Goal: Use online tool/utility: Utilize a website feature to perform a specific function

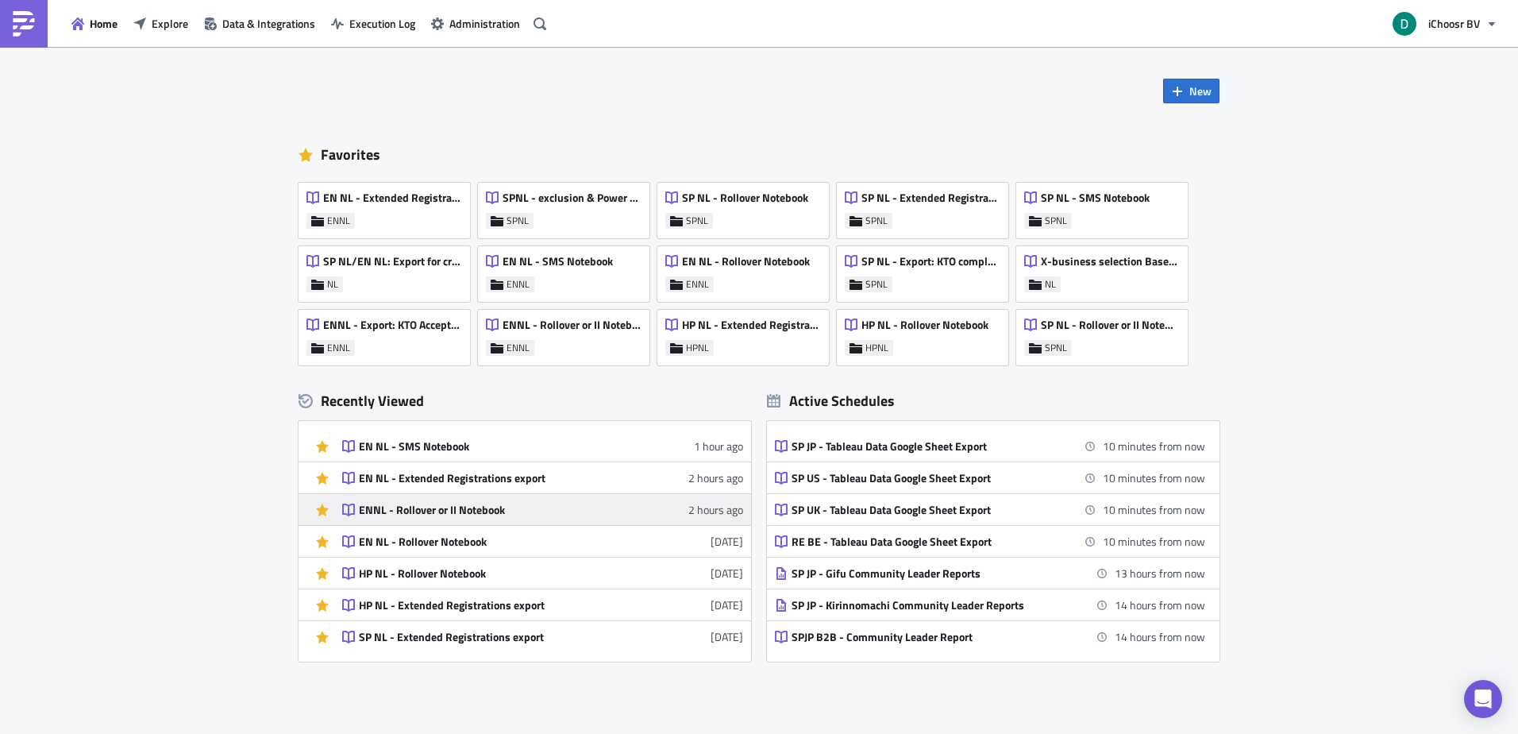
click at [432, 499] on link "ENNL - Rollover or II Notebook 2 hours ago" at bounding box center [542, 509] width 401 height 31
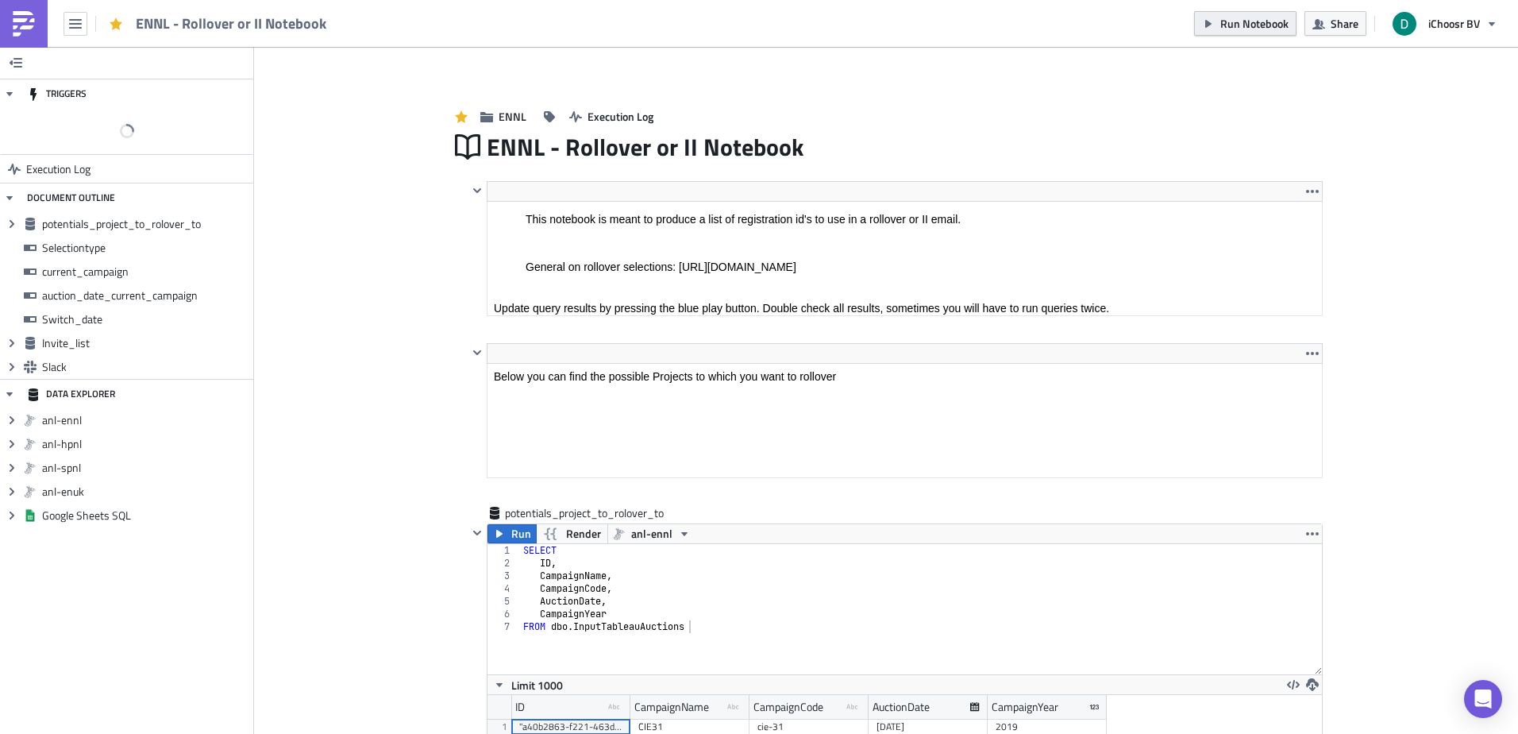
click at [1222, 21] on span "Run Notebook" at bounding box center [1254, 23] width 68 height 17
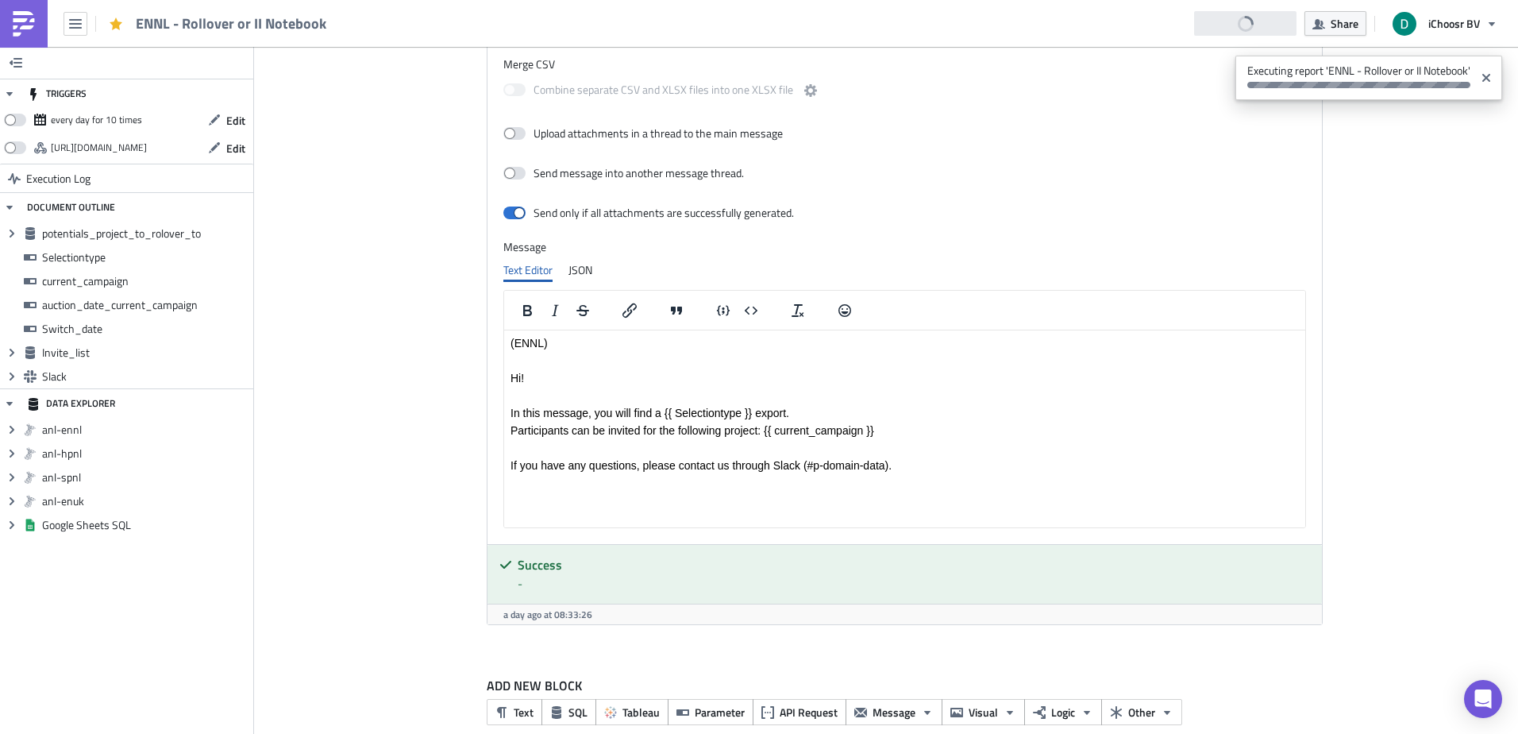
scroll to position [3048, 0]
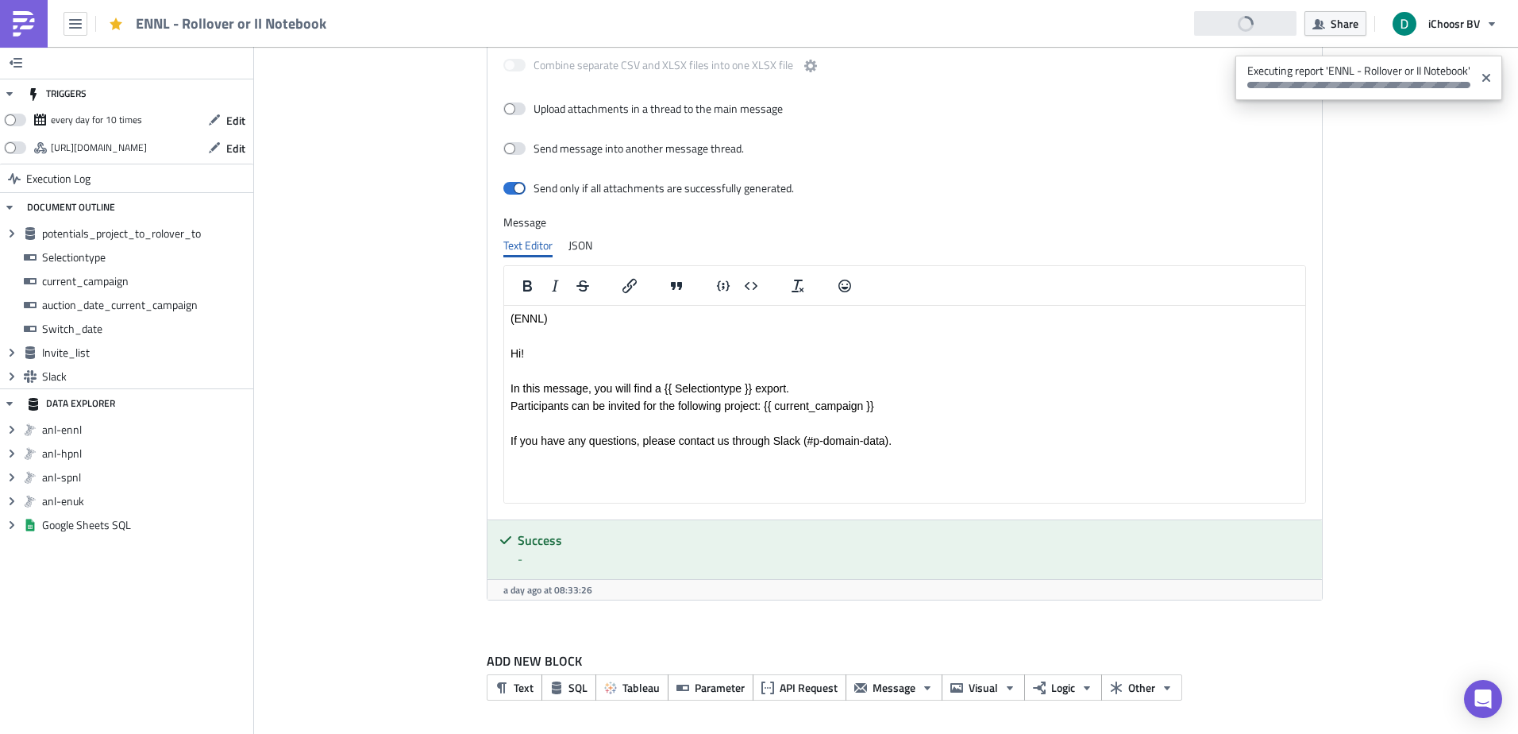
click at [33, 28] on img at bounding box center [23, 23] width 25 height 25
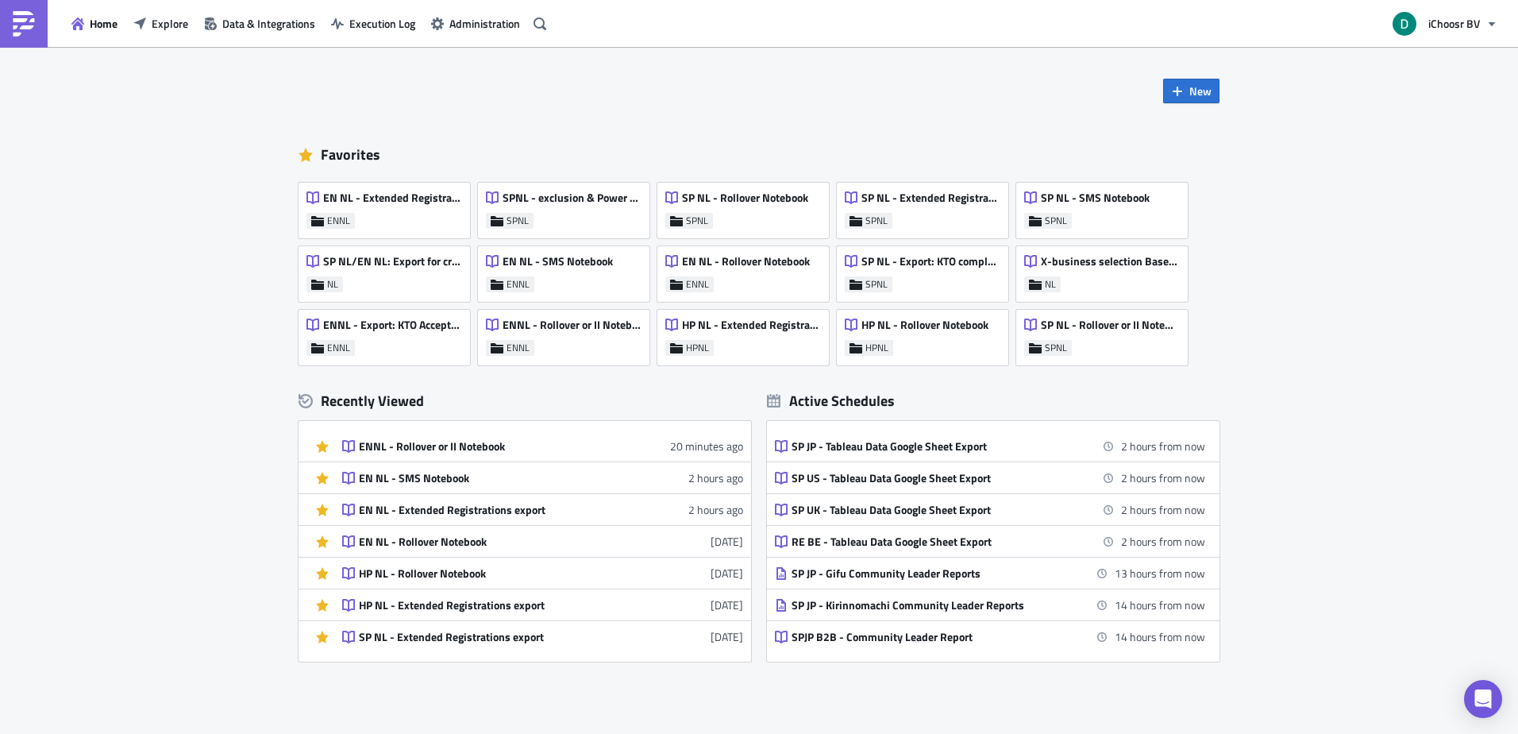
click at [148, 36] on div "Home Explore Data & Integrations Execution Log Administration" at bounding box center [276, 23] width 552 height 47
click at [154, 27] on span "Explore" at bounding box center [170, 23] width 37 height 17
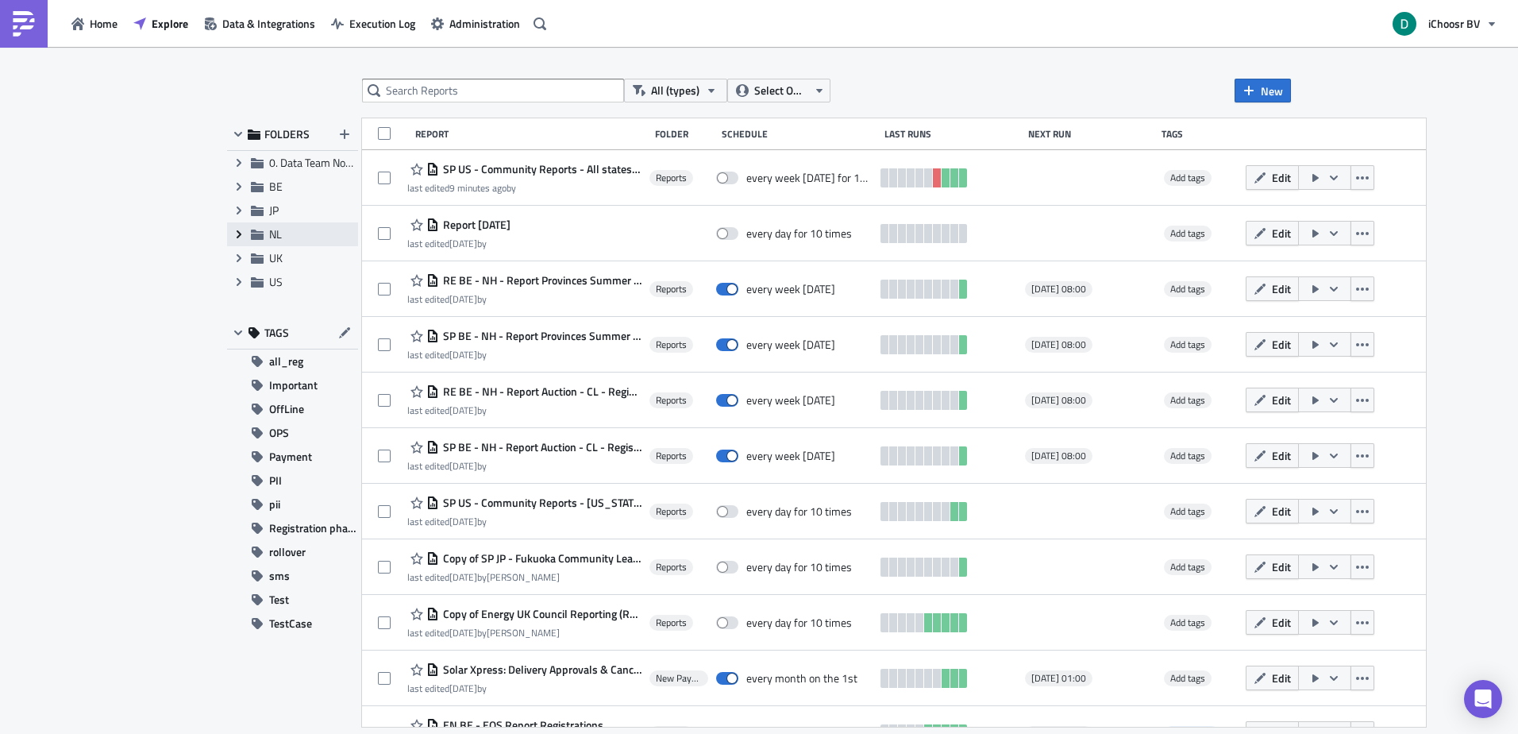
click at [237, 230] on icon "Expand group" at bounding box center [239, 234] width 13 height 13
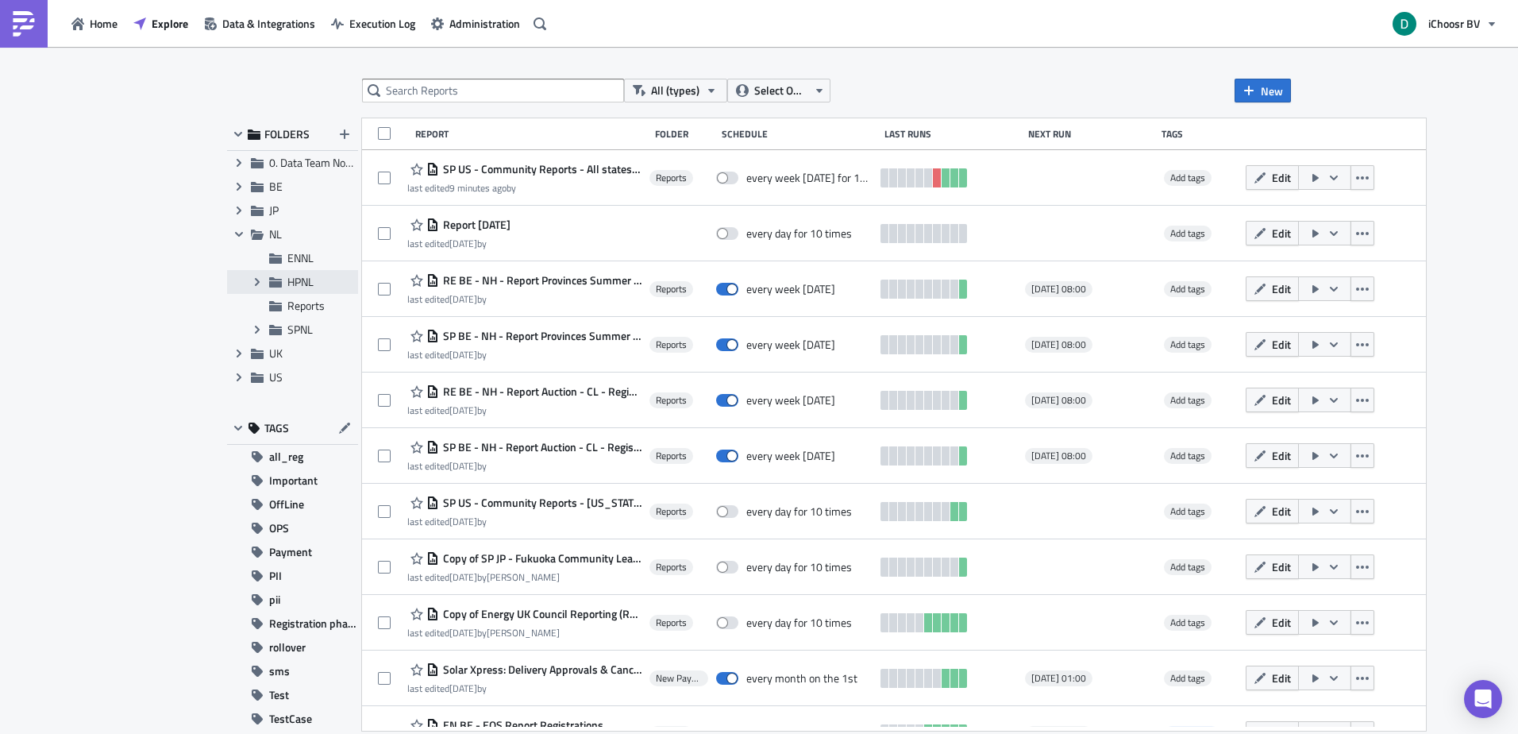
click at [291, 285] on span "HPNL" at bounding box center [300, 281] width 26 height 17
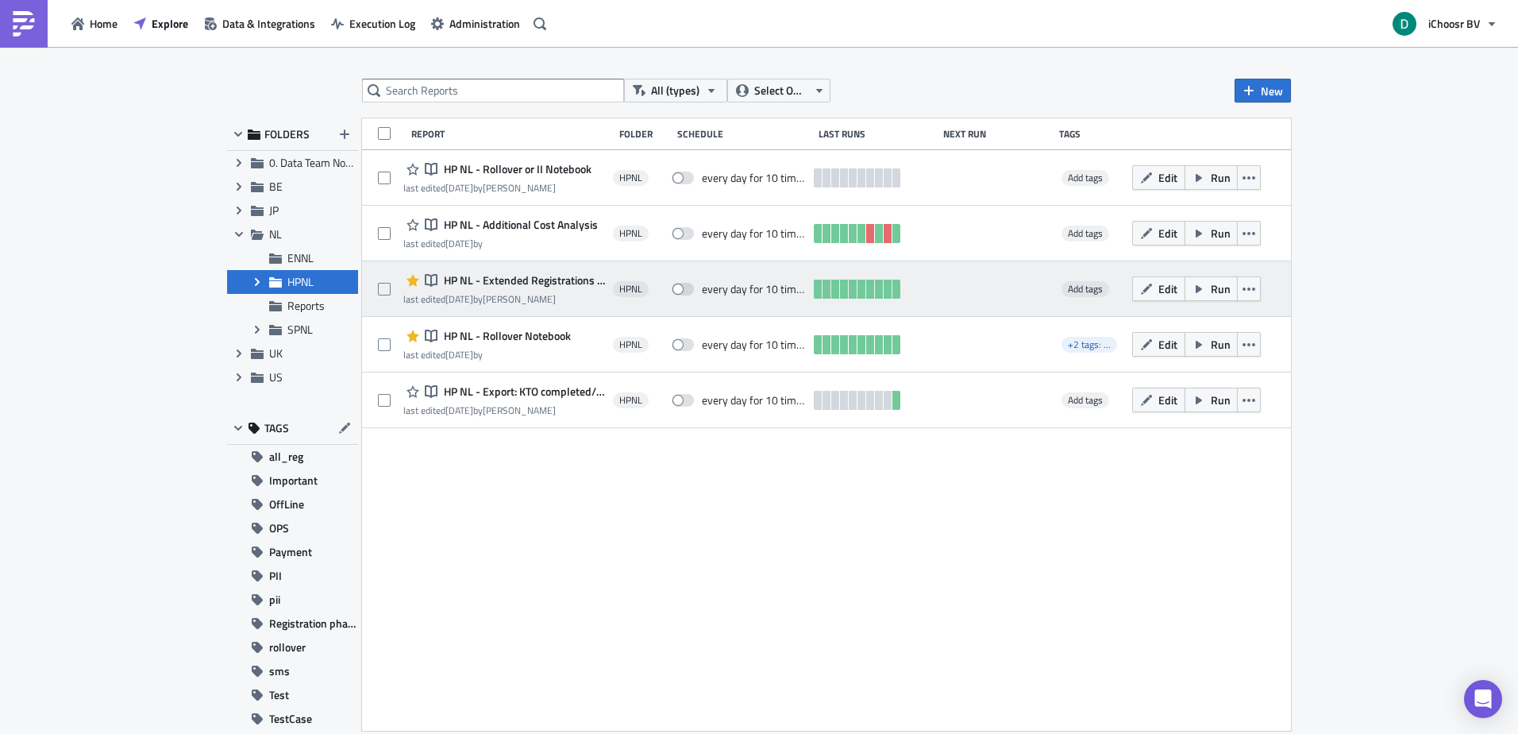
click at [533, 278] on span "HP NL - Extended Registrations export" at bounding box center [522, 280] width 165 height 14
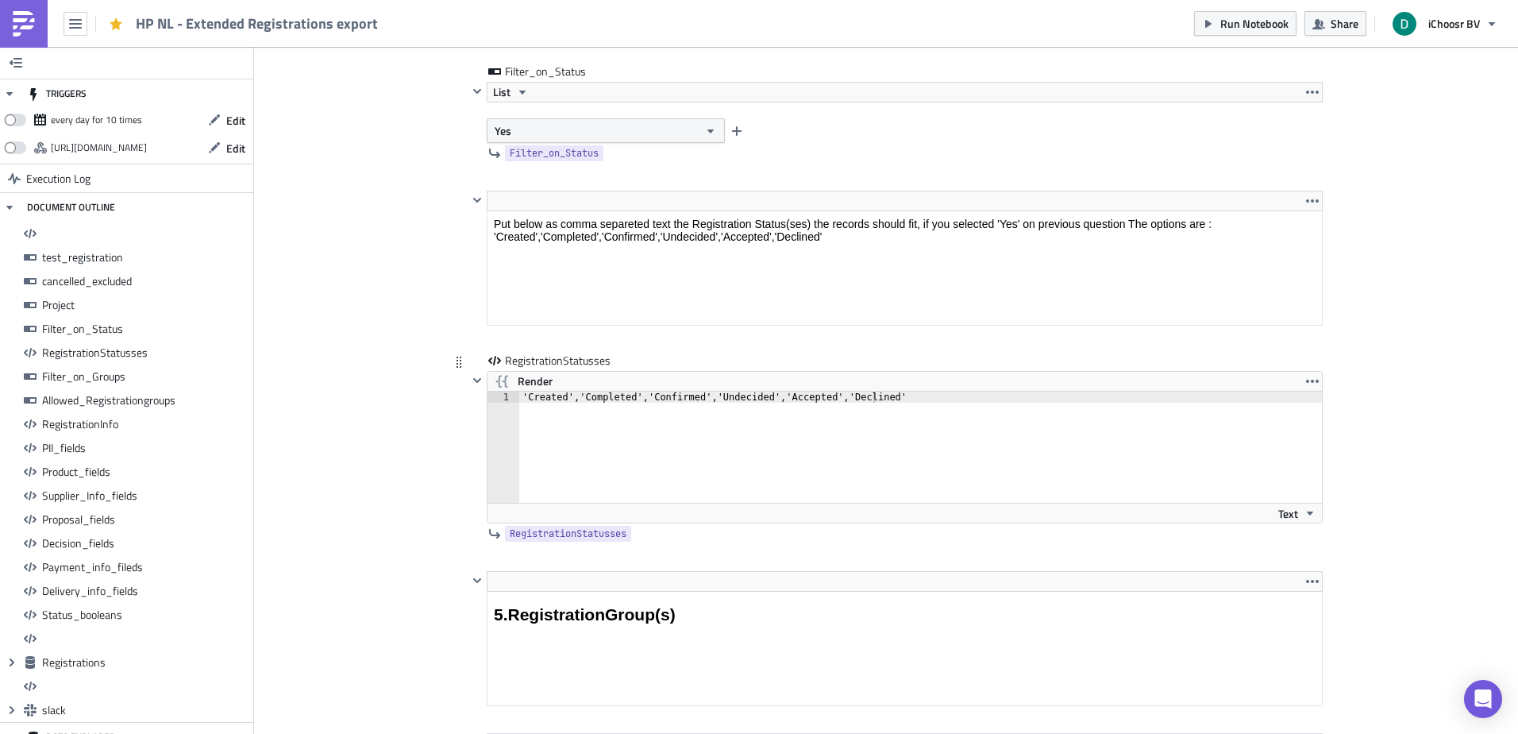
click at [532, 399] on div "'Created','Completed','Confirmed','Undecided','Accepted','Declined'" at bounding box center [929, 457] width 821 height 133
drag, startPoint x: 532, startPoint y: 399, endPoint x: 700, endPoint y: 394, distance: 168.4
click at [706, 395] on div "'Created','Completed','Confirmed','Undecided','Accepted','Declined'" at bounding box center [929, 457] width 821 height 133
type textarea "'Accepted'"
click at [452, 382] on div "RegistrationStatusses Render 'Accepted' 1 'Accepted' הההההההההההההההההההההההההה…" at bounding box center [885, 462] width 873 height 218
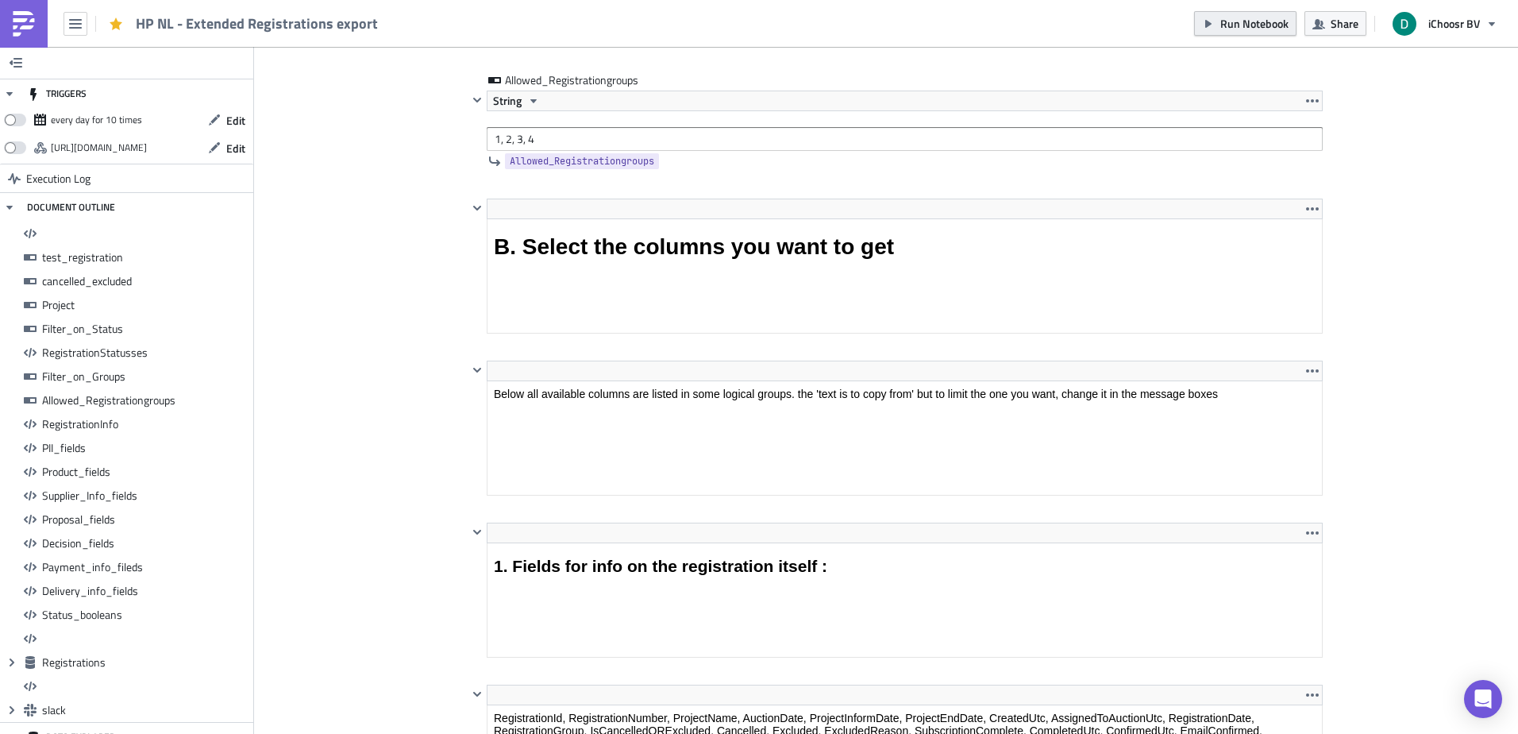
click at [1239, 19] on span "Run Notebook" at bounding box center [1254, 23] width 68 height 17
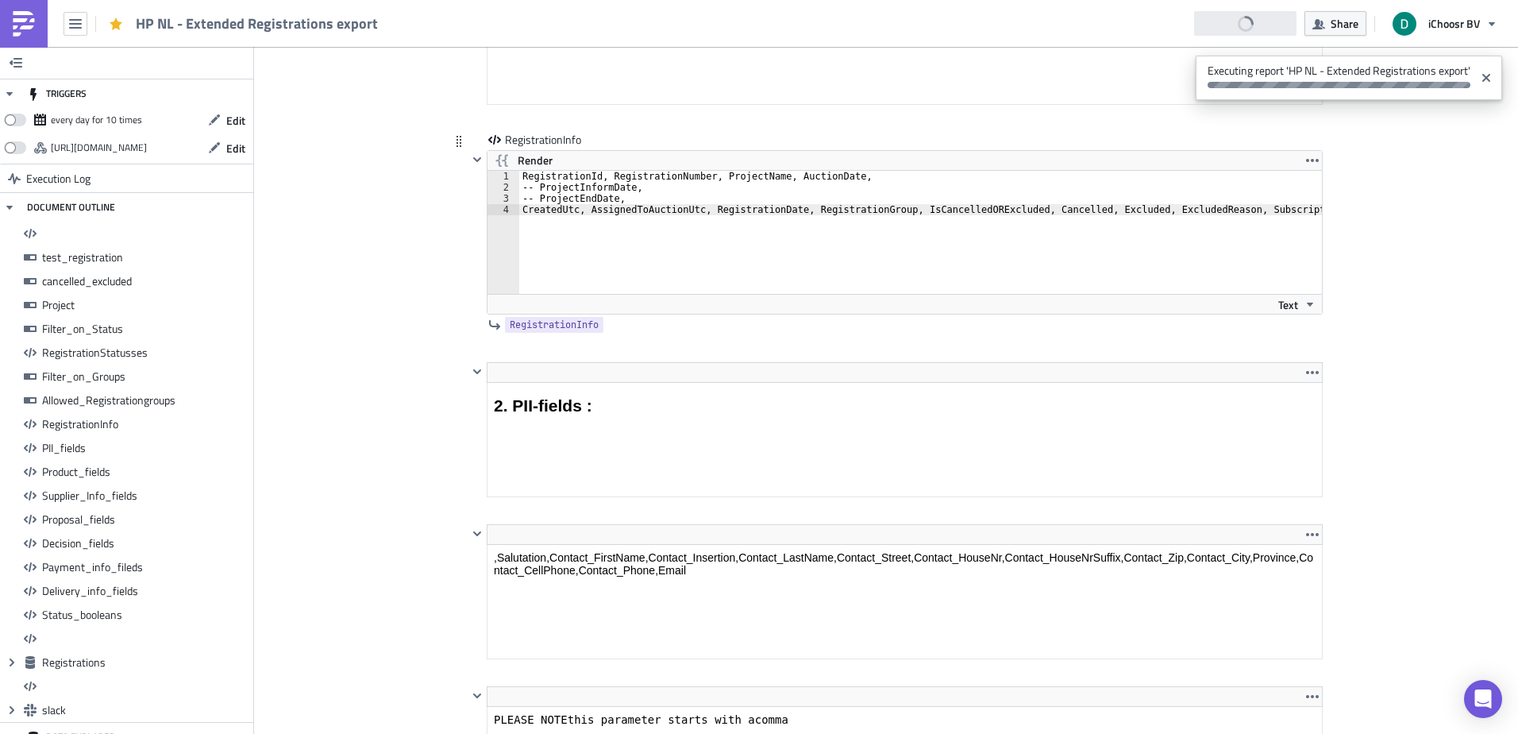
drag, startPoint x: 743, startPoint y: 298, endPoint x: 781, endPoint y: 299, distance: 38.1
click at [781, 299] on div "Text" at bounding box center [905, 304] width 834 height 20
